Goal: Navigation & Orientation: Find specific page/section

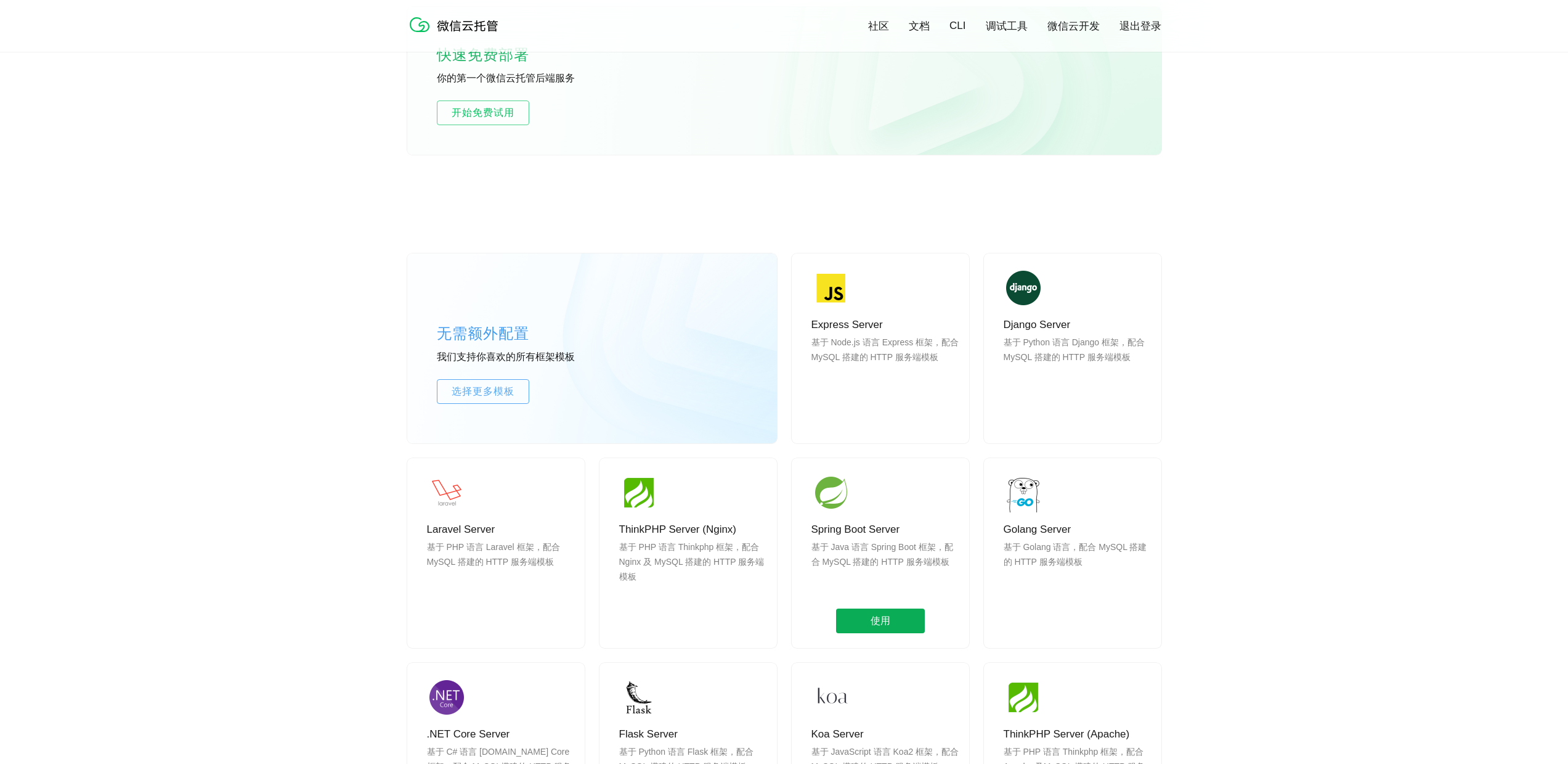
scroll to position [843, 0]
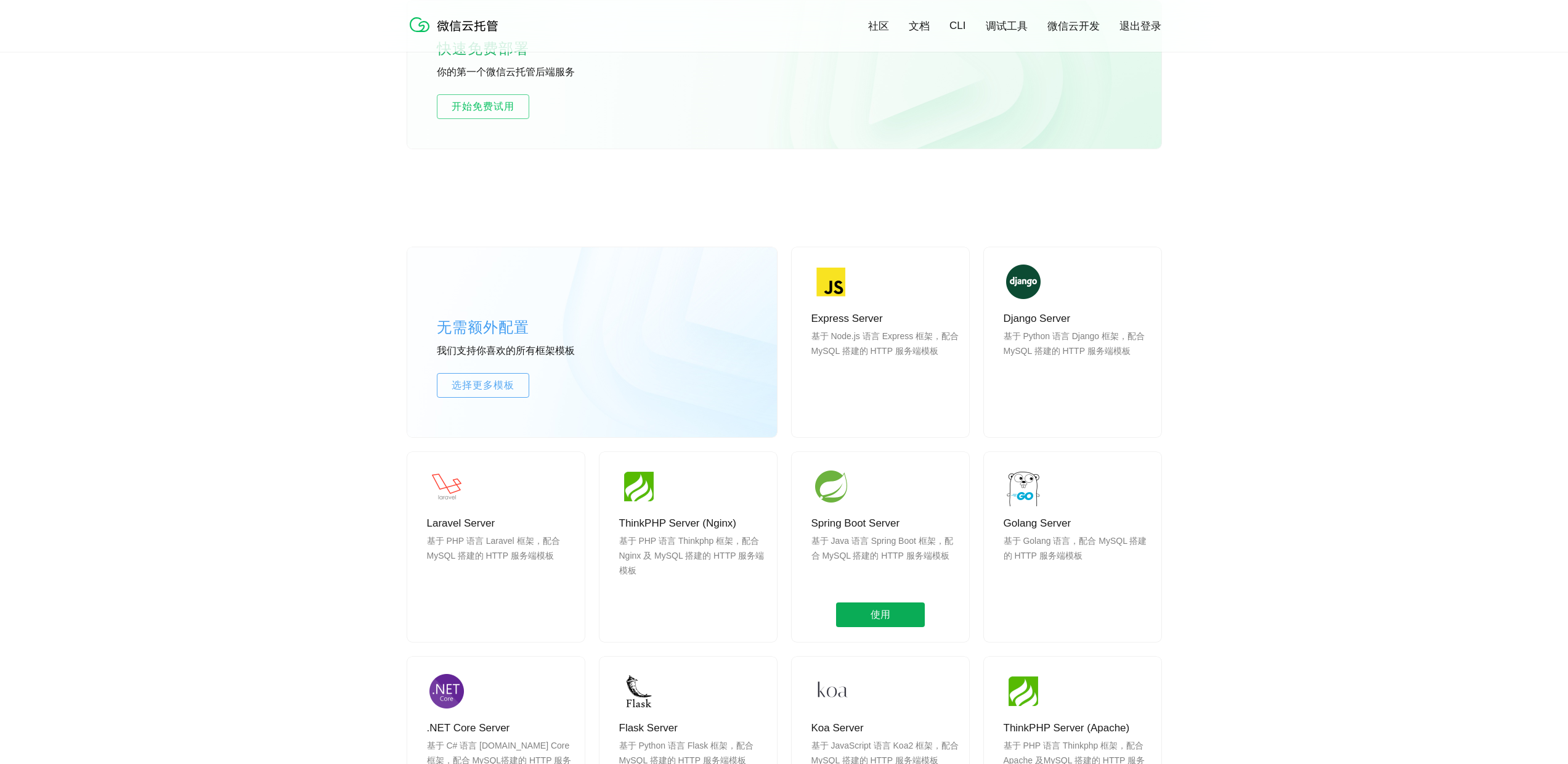
click at [888, 619] on span "使用" at bounding box center [880, 615] width 89 height 25
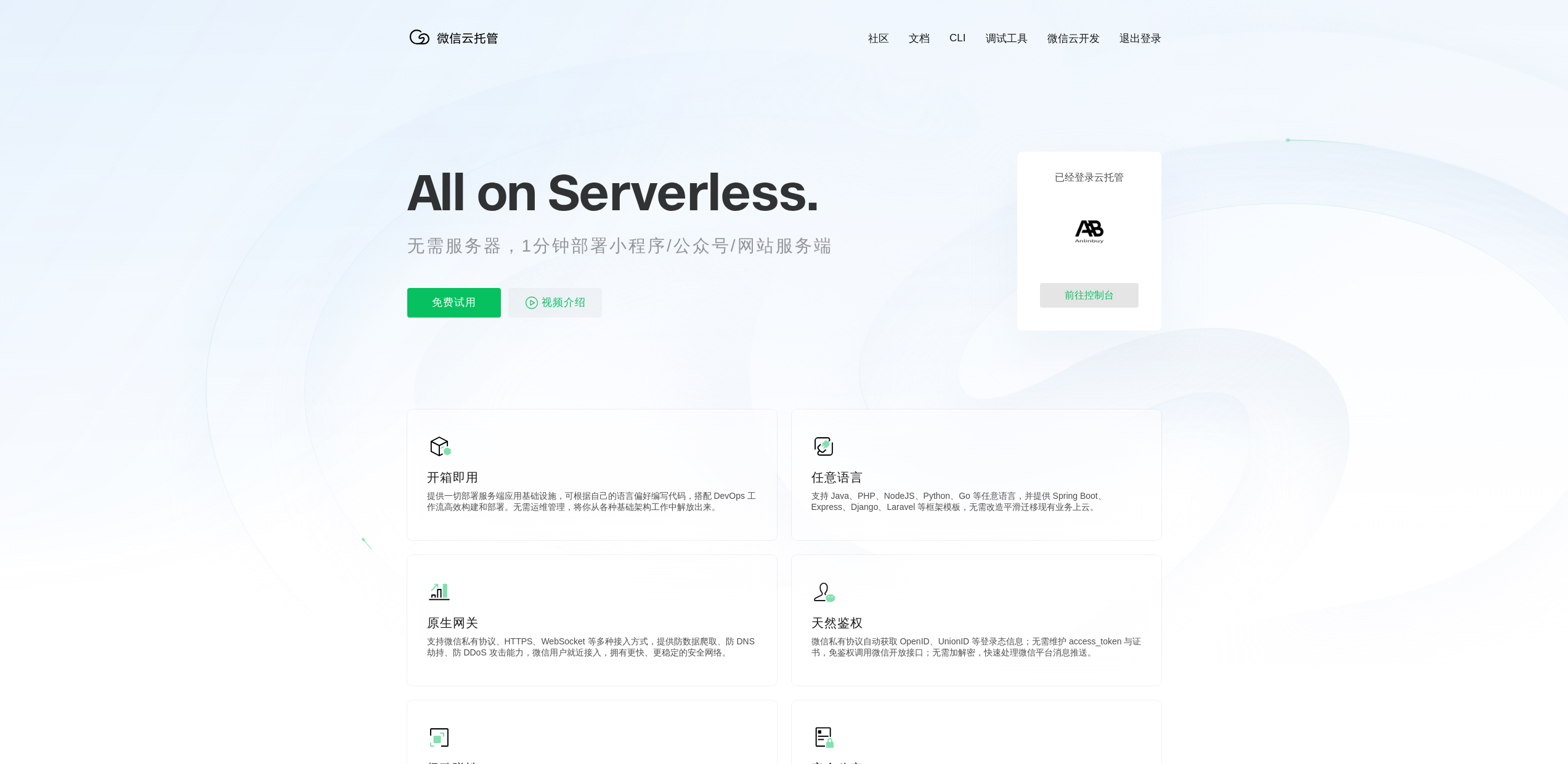
click at [1097, 285] on div "前往控制台" at bounding box center [1089, 296] width 99 height 25
click at [887, 39] on link "社区" at bounding box center [878, 39] width 21 height 15
